Goal: Transaction & Acquisition: Purchase product/service

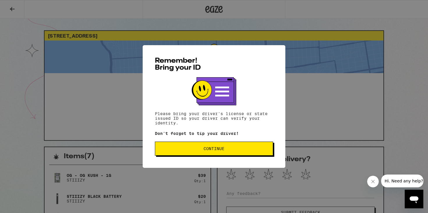
click at [167, 152] on button "Continue" at bounding box center [214, 148] width 118 height 14
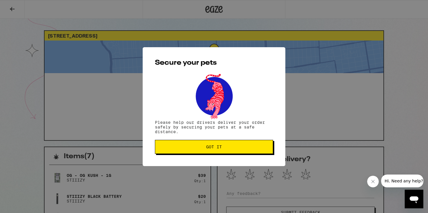
click at [167, 152] on button "Got it" at bounding box center [214, 147] width 118 height 14
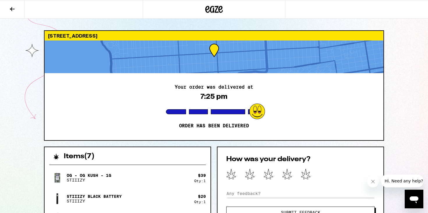
click at [13, 9] on icon at bounding box center [12, 9] width 5 height 4
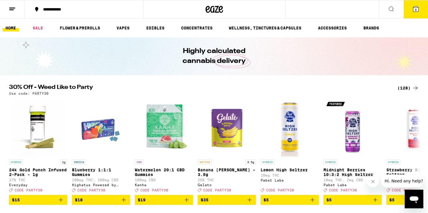
click at [417, 10] on icon at bounding box center [415, 8] width 5 height 5
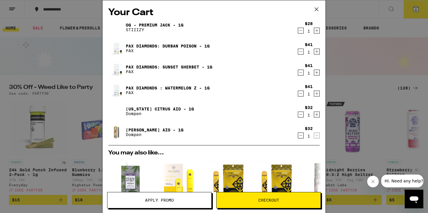
click at [300, 32] on icon "Decrement" at bounding box center [300, 30] width 5 height 7
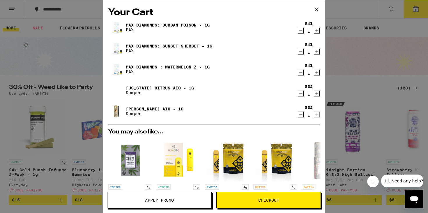
click at [302, 52] on icon "Decrement" at bounding box center [300, 51] width 5 height 7
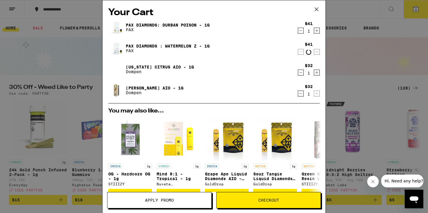
click at [301, 72] on icon "Decrement" at bounding box center [300, 72] width 3 height 0
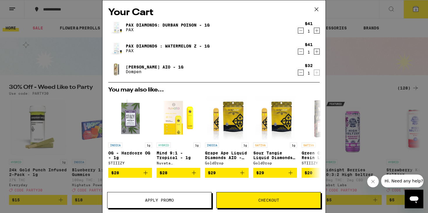
click at [300, 75] on icon "Decrement" at bounding box center [300, 72] width 5 height 7
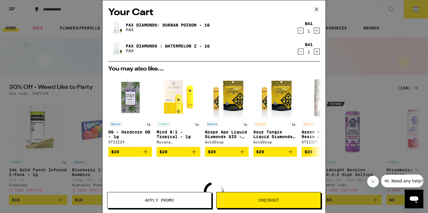
click at [300, 51] on icon "Decrement" at bounding box center [300, 51] width 5 height 7
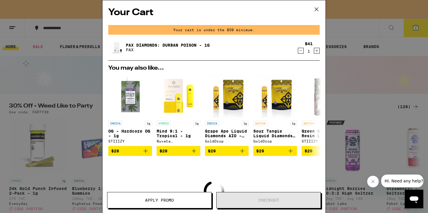
click at [302, 50] on icon "Decrement" at bounding box center [300, 50] width 5 height 7
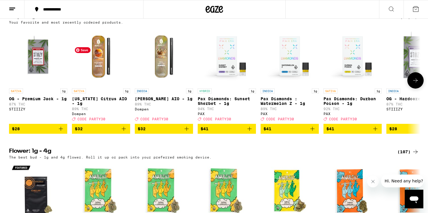
scroll to position [608, 0]
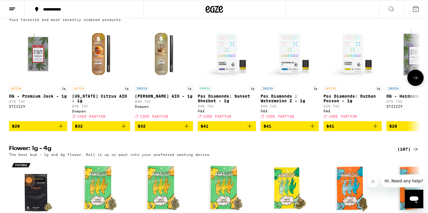
click at [59, 129] on icon "Add to bag" at bounding box center [60, 126] width 7 height 7
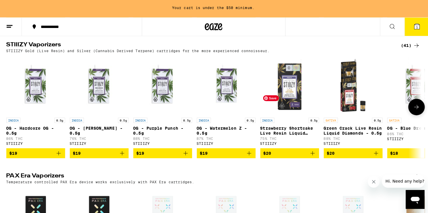
scroll to position [1307, 0]
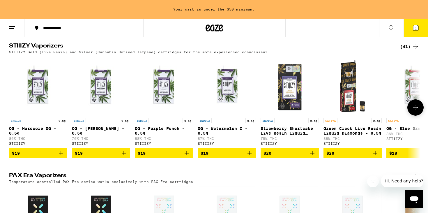
click at [416, 116] on button at bounding box center [415, 107] width 16 height 16
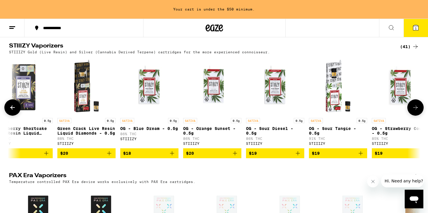
scroll to position [0, 346]
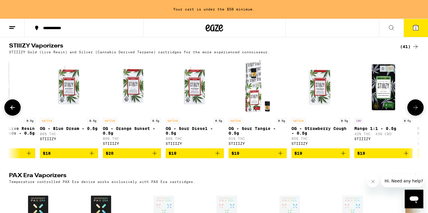
click at [92, 155] on icon "Add to bag" at bounding box center [92, 153] width 4 height 4
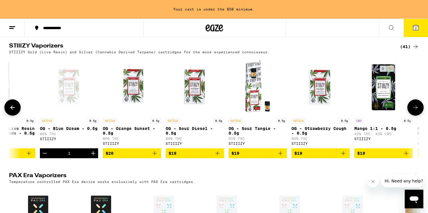
click at [280, 157] on icon "Add to bag" at bounding box center [280, 153] width 7 height 7
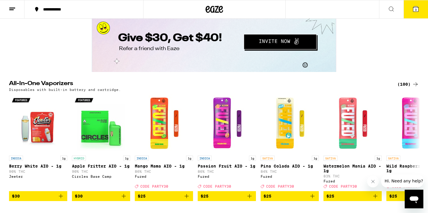
scroll to position [1114, 0]
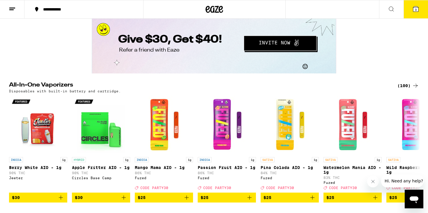
click at [407, 89] on div "(100)" at bounding box center [408, 85] width 22 height 7
click at [416, 89] on icon at bounding box center [415, 85] width 7 height 7
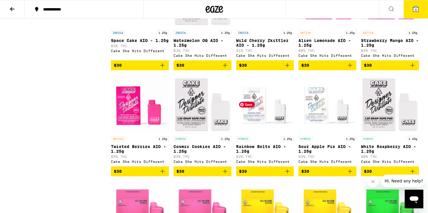
scroll to position [653, 0]
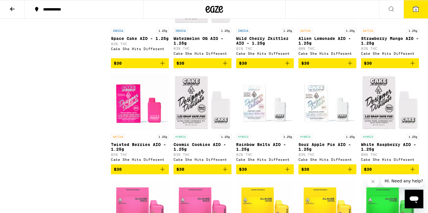
click at [226, 173] on icon "Add to bag" at bounding box center [224, 169] width 7 height 7
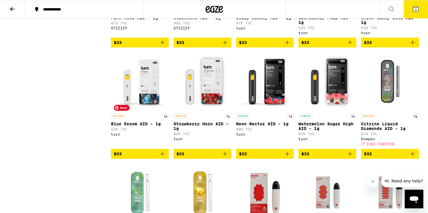
scroll to position [1543, 0]
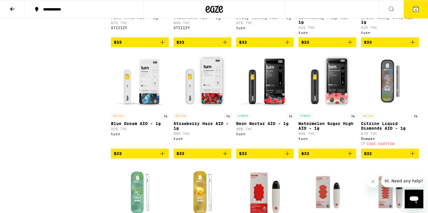
click at [162, 44] on icon "Add to bag" at bounding box center [162, 42] width 4 height 4
click at [411, 11] on button "5" at bounding box center [415, 9] width 24 height 18
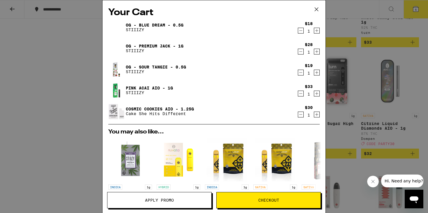
click at [273, 198] on span "Checkout" at bounding box center [268, 200] width 21 height 4
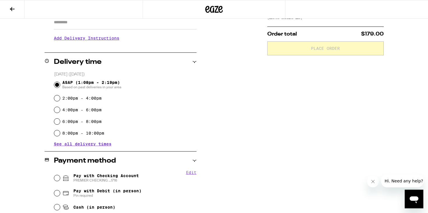
scroll to position [111, 0]
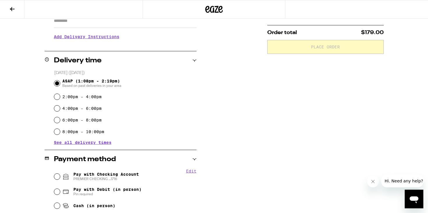
click at [135, 174] on span "Pay with Checking Account PREMIER CHECKING ...1716" at bounding box center [105, 176] width 65 height 9
click at [60, 174] on input "Pay with Checking Account PREMIER CHECKING ...1716" at bounding box center [57, 176] width 6 height 6
radio input "true"
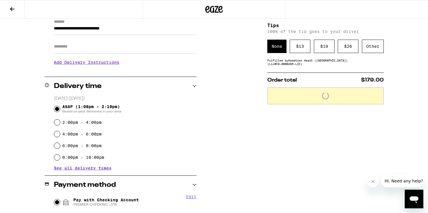
scroll to position [84, 0]
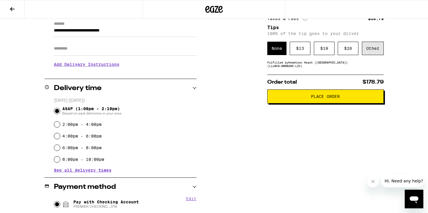
click at [364, 52] on div "Other" at bounding box center [373, 48] width 22 height 13
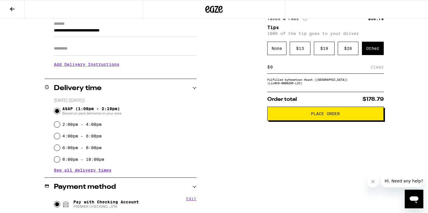
click at [278, 70] on input at bounding box center [320, 66] width 101 height 5
type input "5"
click at [289, 113] on button "Place Order" at bounding box center [325, 114] width 116 height 14
